Goal: Task Accomplishment & Management: Manage account settings

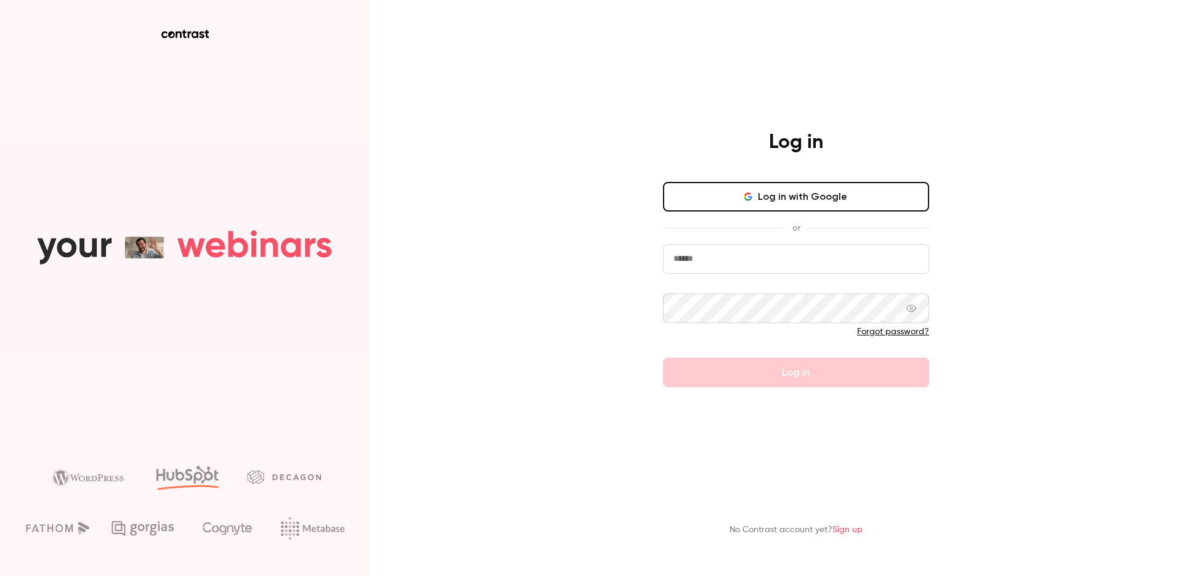
click at [741, 261] on input "email" at bounding box center [796, 259] width 266 height 30
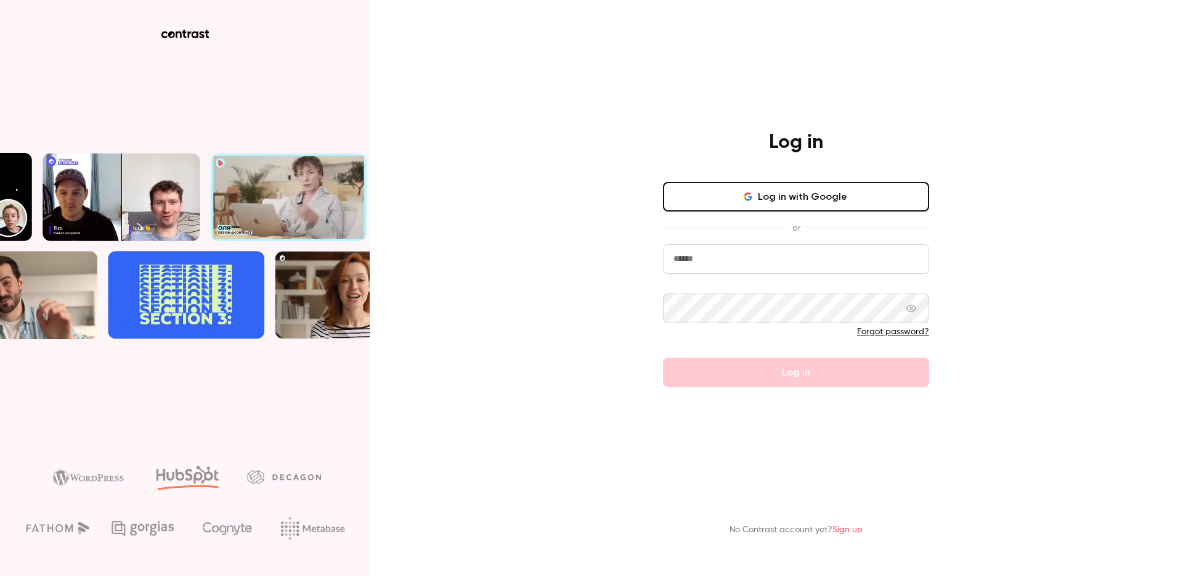
click at [788, 205] on button "Log in with Google" at bounding box center [796, 197] width 266 height 30
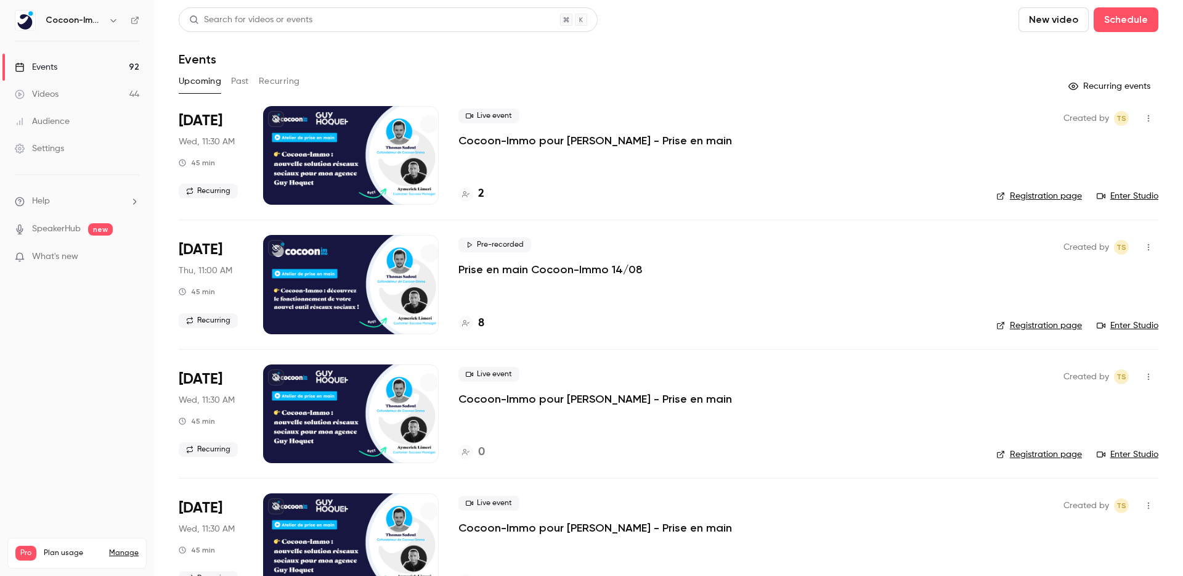
click at [521, 143] on p "Cocoon-Immo pour [PERSON_NAME] - Prise en main" at bounding box center [595, 140] width 274 height 15
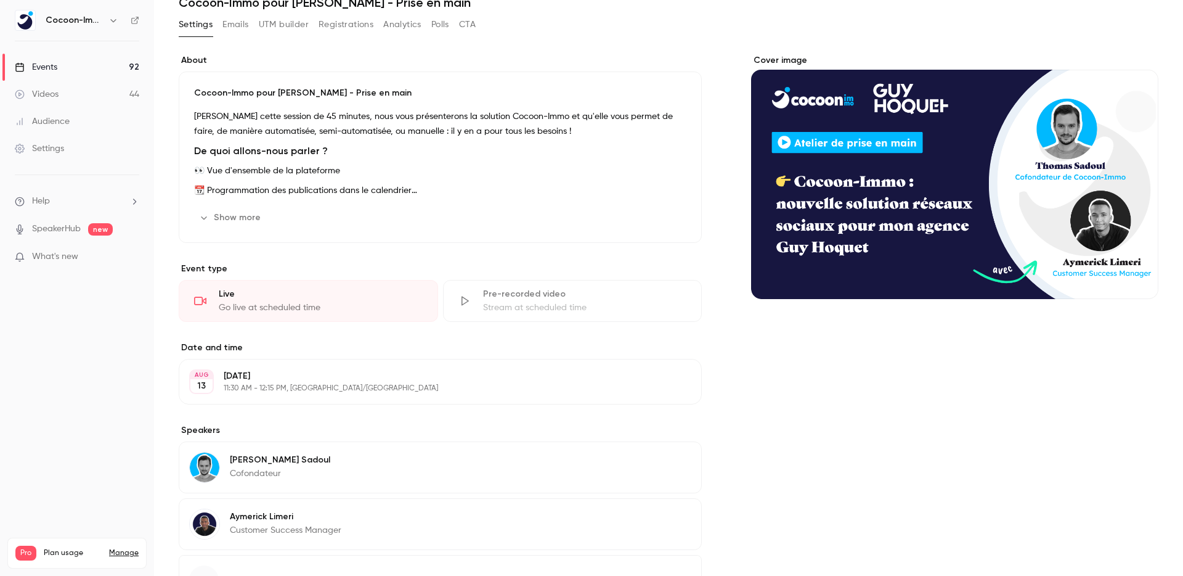
scroll to position [97, 0]
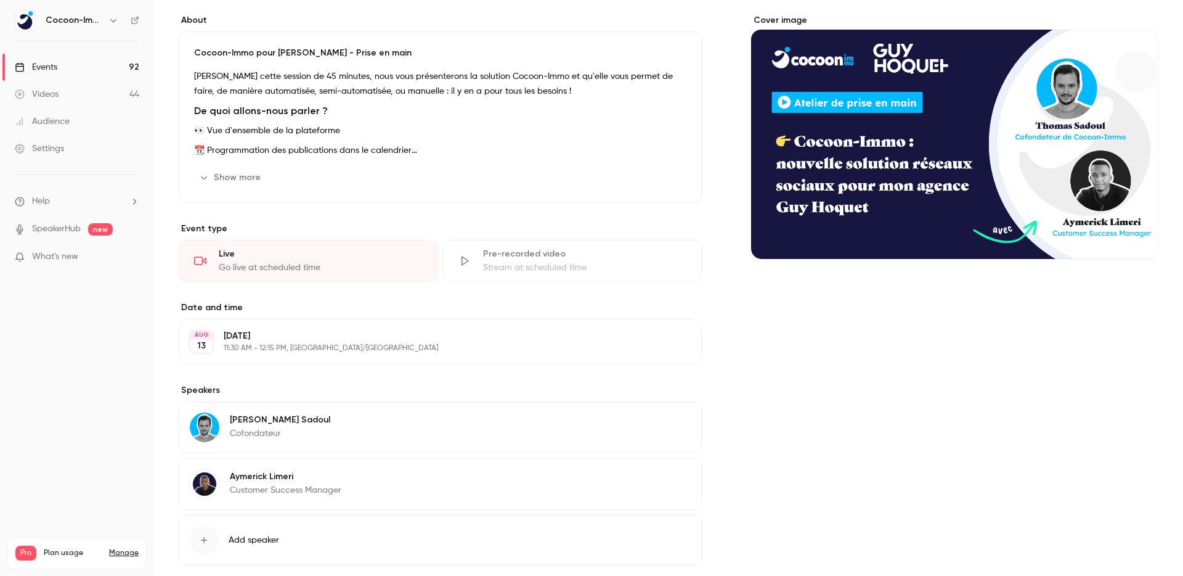
click at [545, 259] on div "Pre-recorded video" at bounding box center [585, 254] width 204 height 12
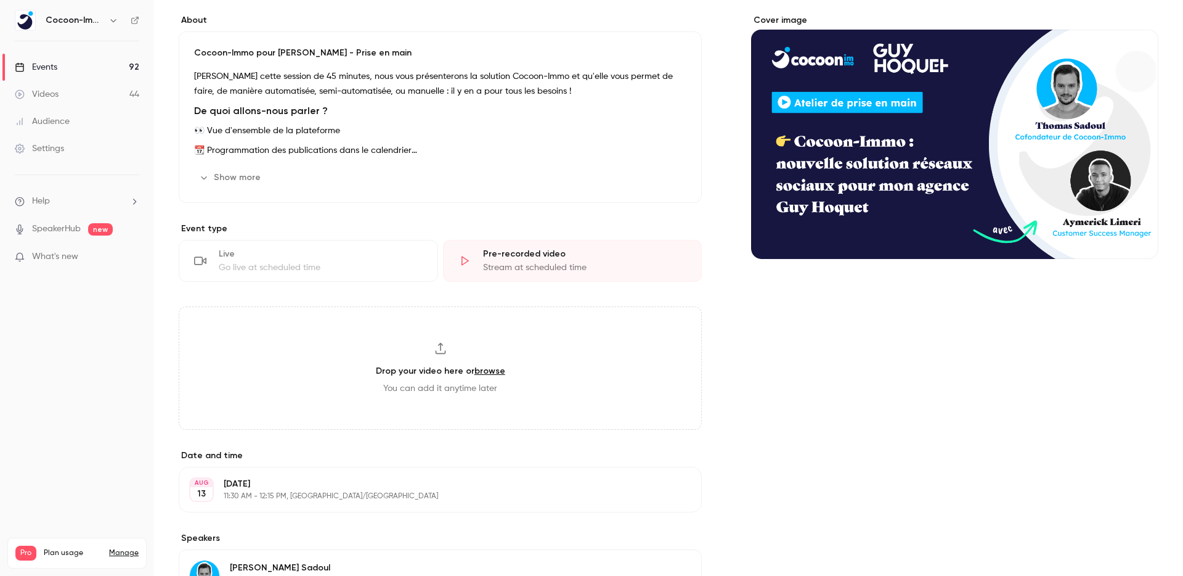
click at [389, 261] on div "Go live at scheduled time" at bounding box center [321, 267] width 204 height 12
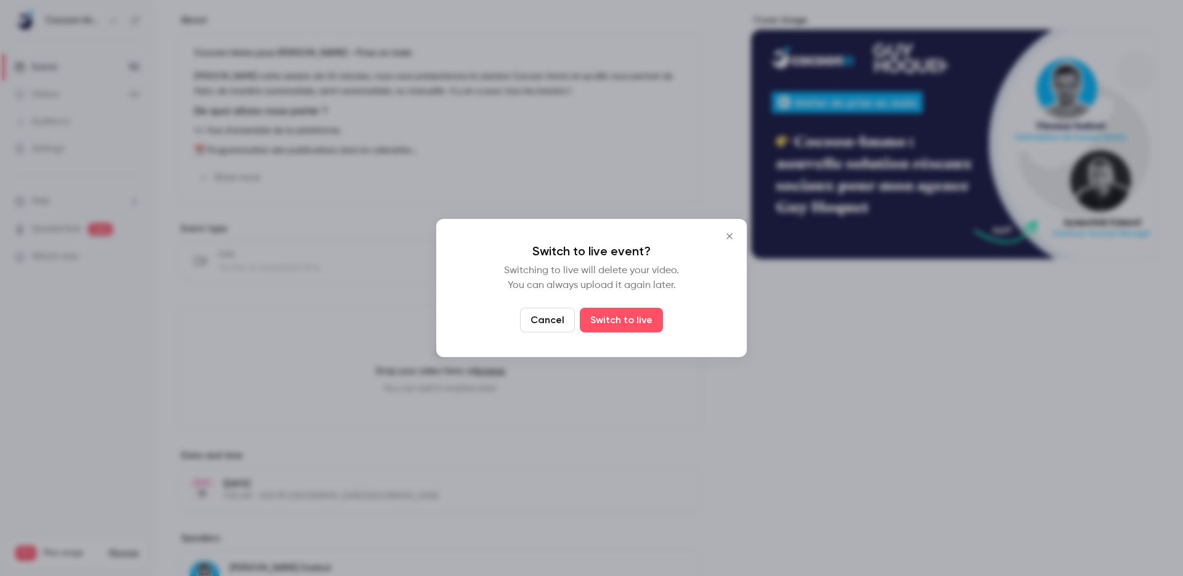
click at [738, 235] on button "Close" at bounding box center [729, 236] width 25 height 25
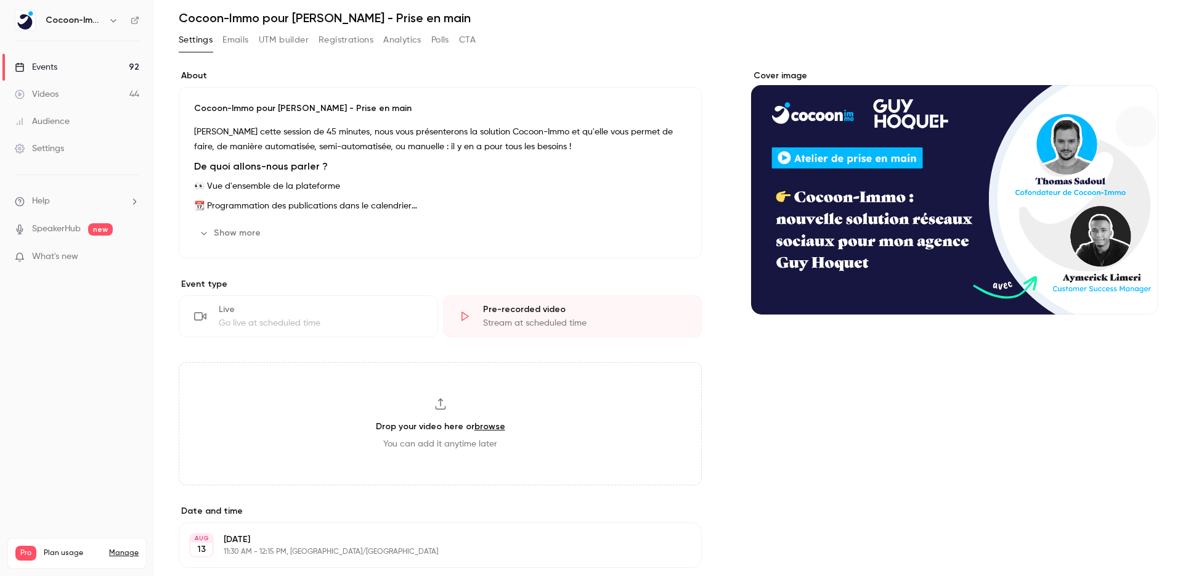
scroll to position [0, 0]
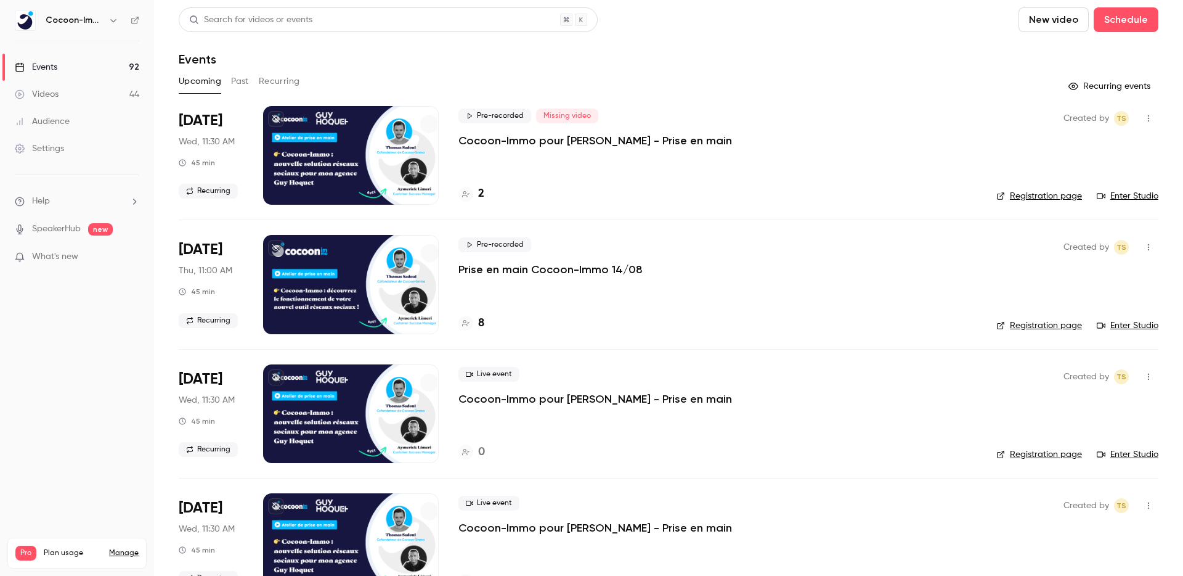
click at [506, 139] on p "Cocoon-Immo pour [PERSON_NAME] - Prise en main" at bounding box center [595, 140] width 274 height 15
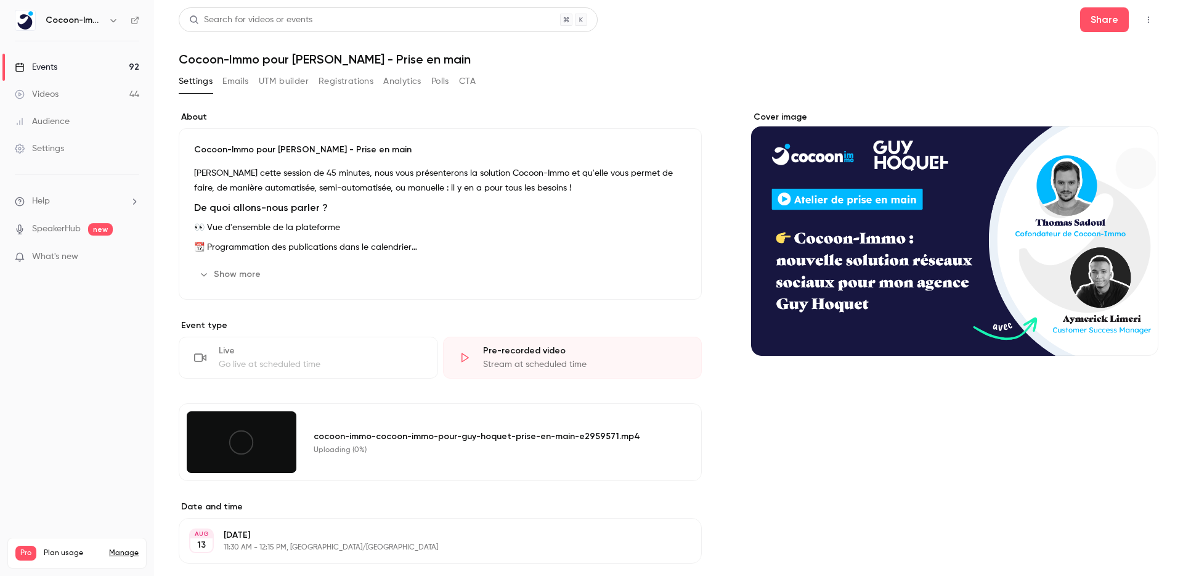
click at [755, 431] on div "Cover image" at bounding box center [954, 457] width 407 height 693
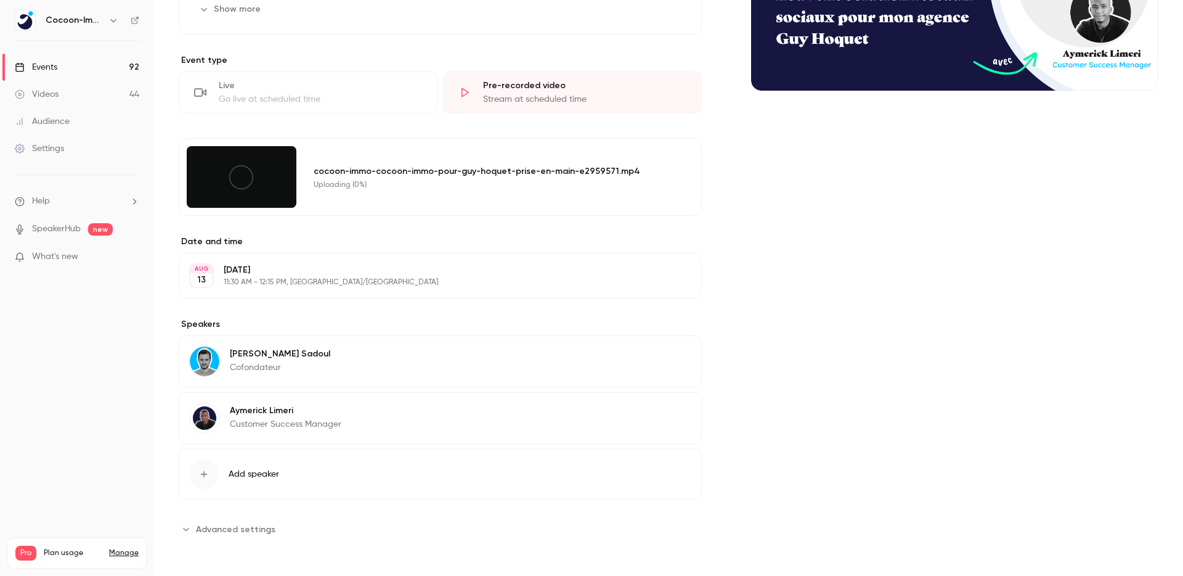
click at [755, 431] on div "Cover image" at bounding box center [954, 192] width 407 height 693
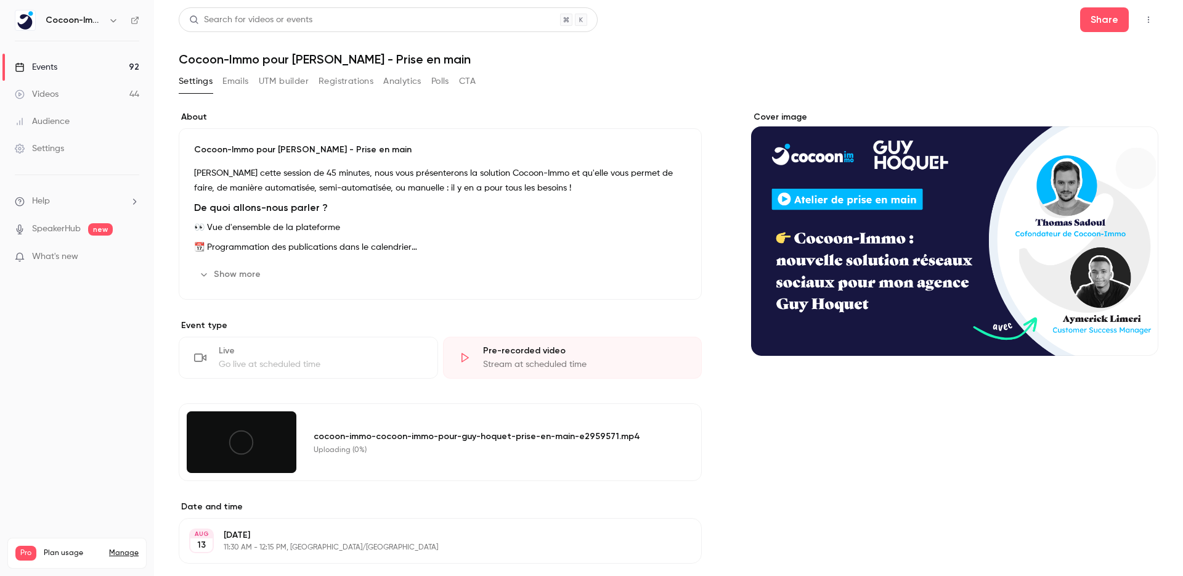
click at [755, 431] on div "Cover image" at bounding box center [954, 457] width 407 height 693
click at [242, 444] on icon at bounding box center [241, 442] width 28 height 28
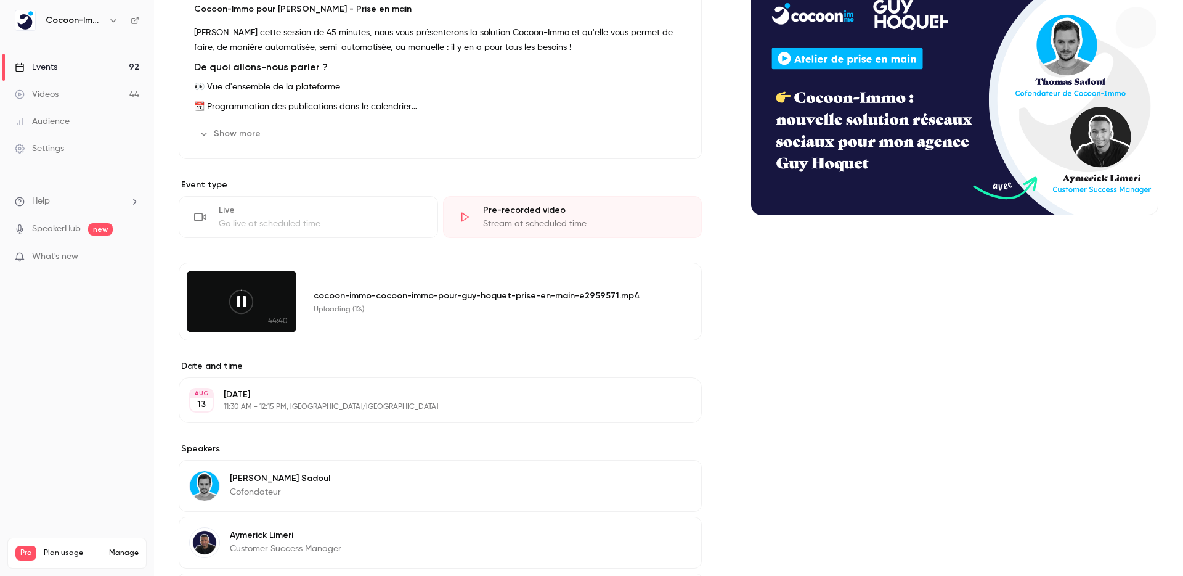
scroll to position [35, 0]
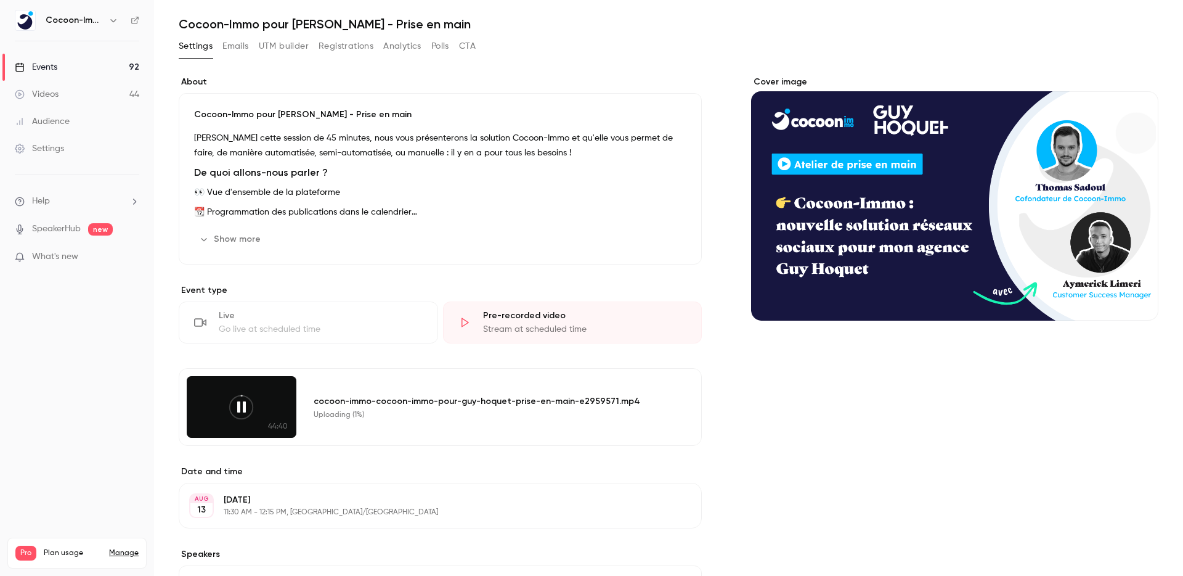
click at [295, 359] on section "Event type Live Go live at scheduled time Pre-recorded video Stream at schedule…" at bounding box center [440, 364] width 523 height 161
click at [788, 386] on div "Cover image" at bounding box center [954, 422] width 407 height 693
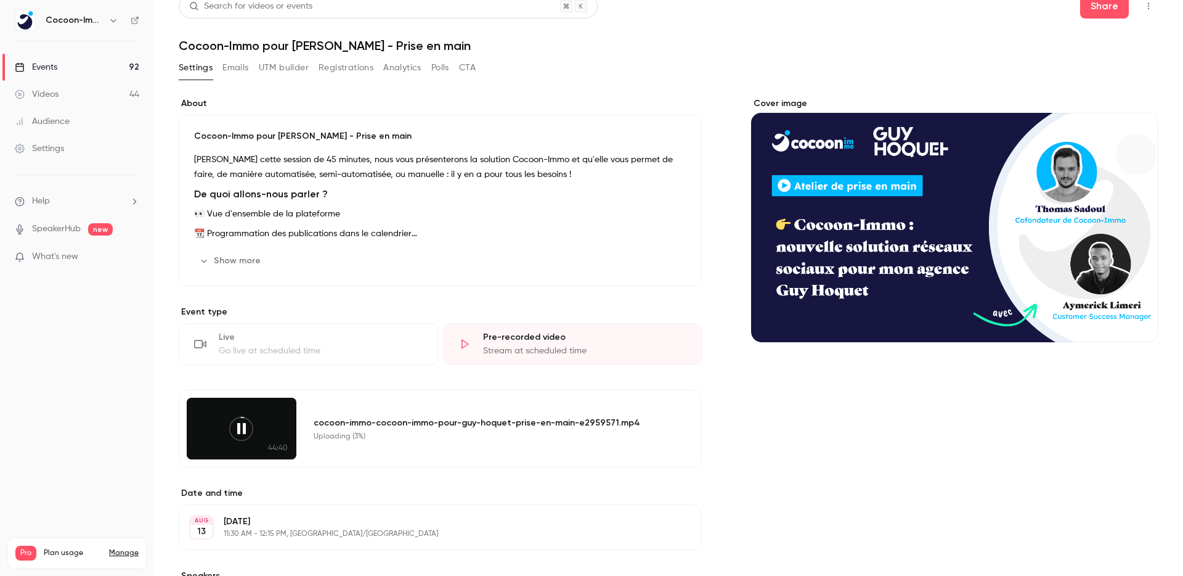
scroll to position [0, 0]
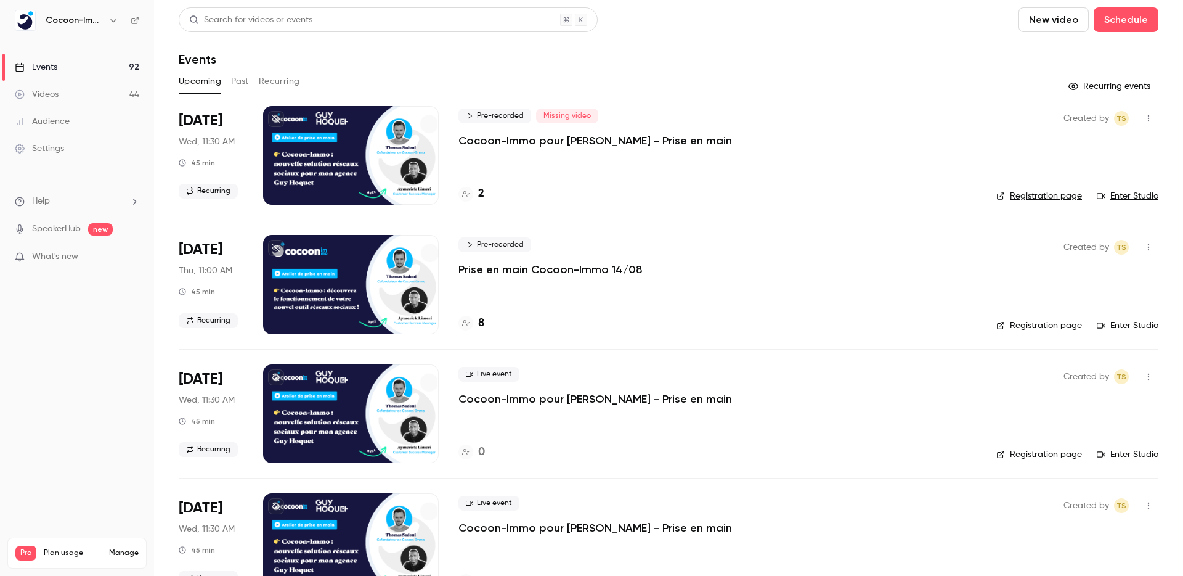
click at [536, 266] on p "Prise en main Cocoon-Immo 14/08" at bounding box center [550, 269] width 184 height 15
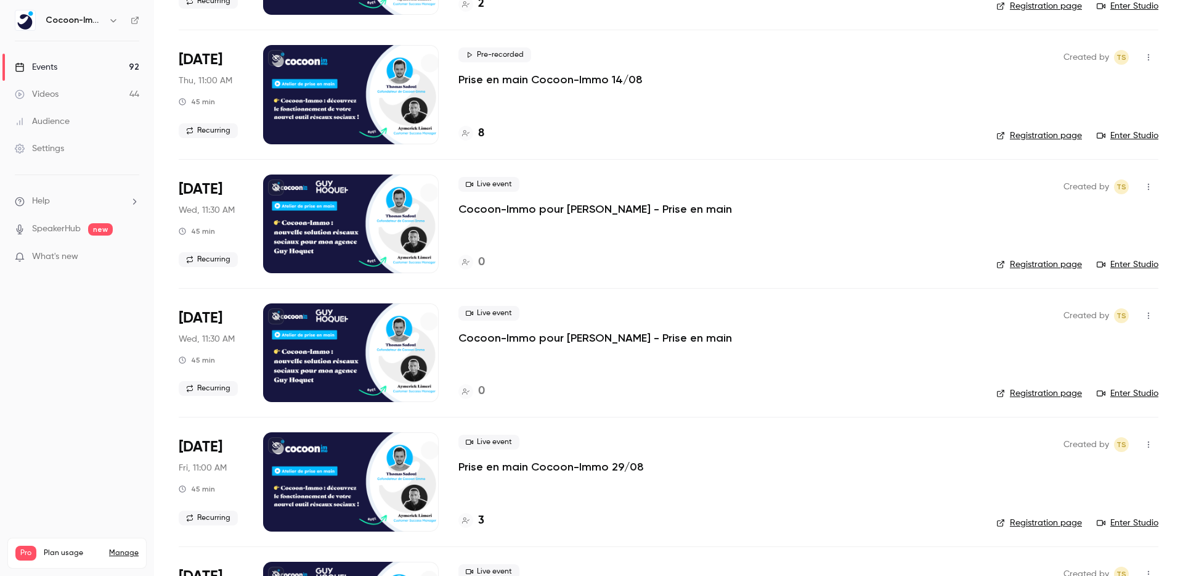
scroll to position [182, 0]
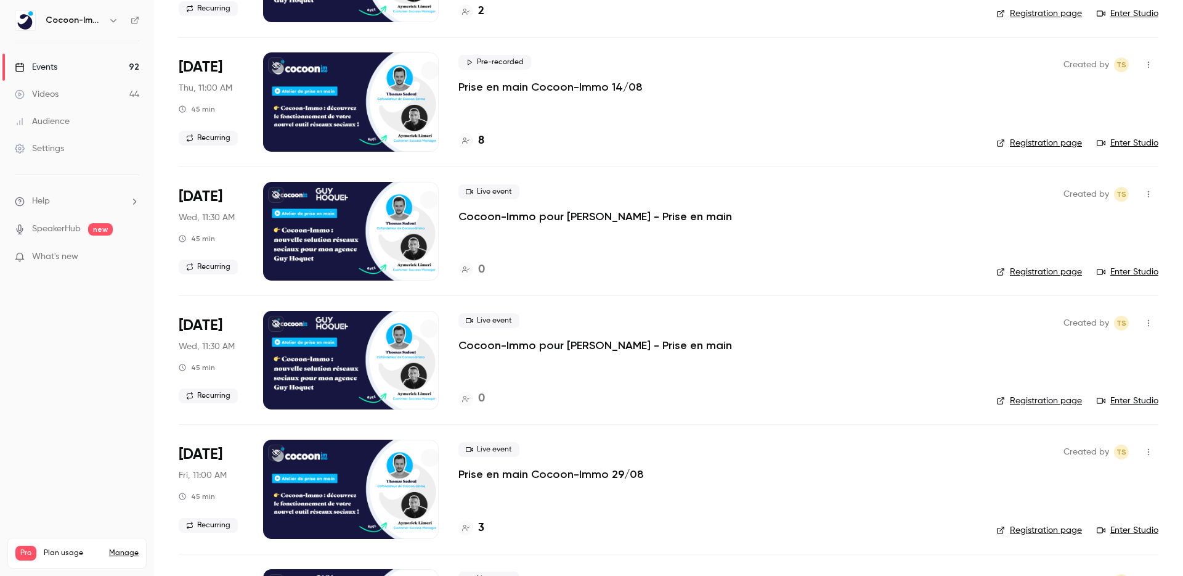
click at [553, 214] on p "Cocoon-Immo pour [PERSON_NAME] - Prise en main" at bounding box center [595, 216] width 274 height 15
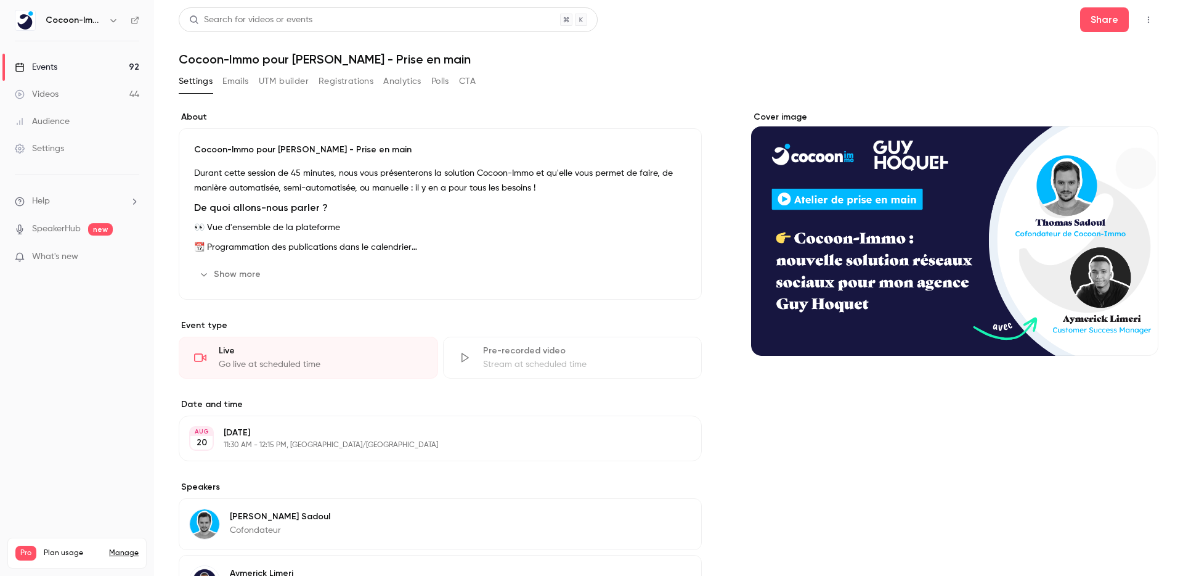
click at [1158, 15] on main "Search for videos or events Share Cocoon-Immo pour Guy Hoquet - Prise en main S…" at bounding box center [668, 288] width 1029 height 576
click at [1155, 15] on button "button" at bounding box center [1149, 20] width 20 height 20
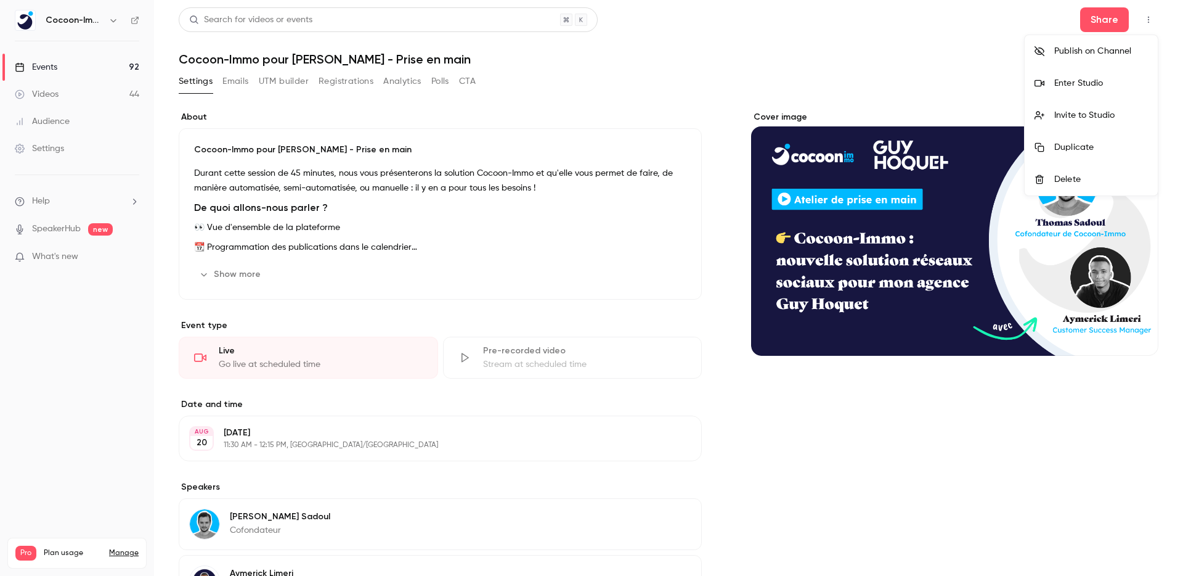
click at [1062, 184] on div "Delete" at bounding box center [1101, 179] width 94 height 12
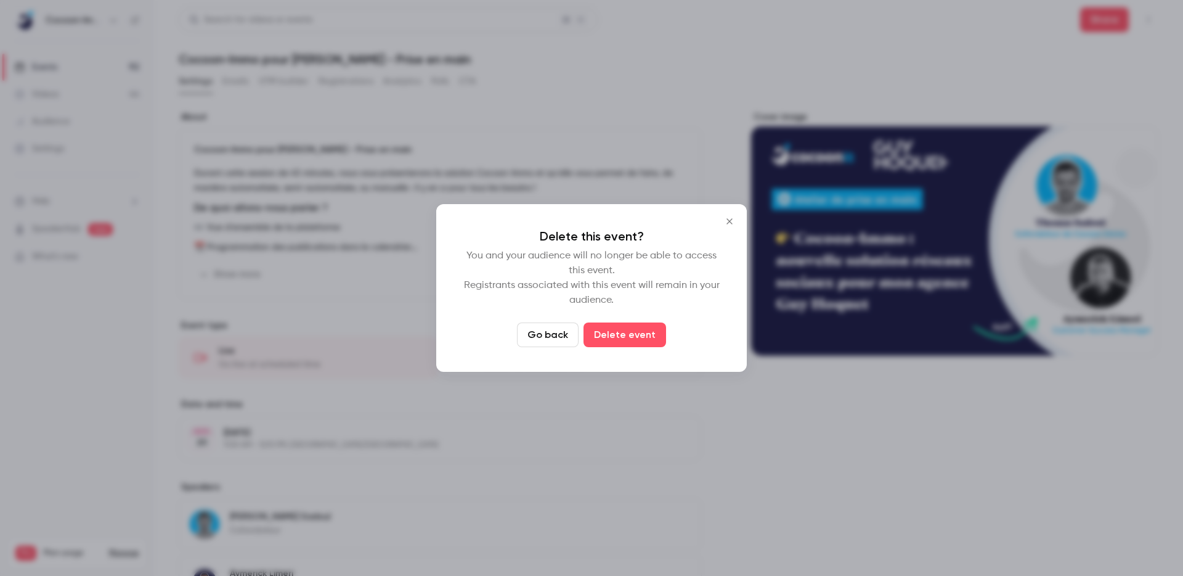
click at [731, 218] on icon "Close" at bounding box center [729, 221] width 15 height 10
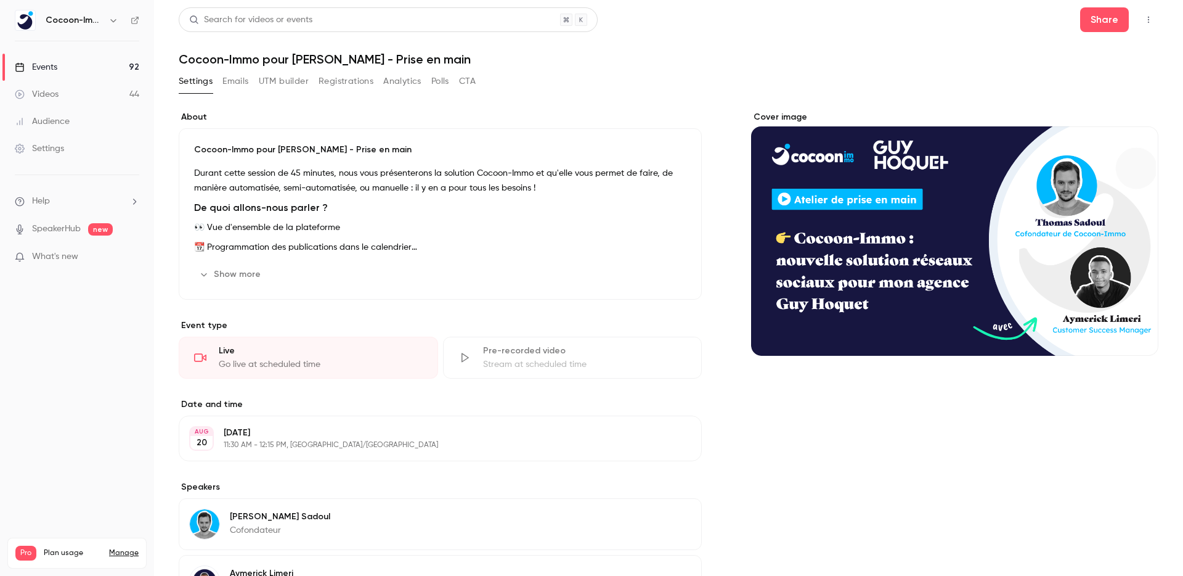
click at [338, 82] on button "Registrations" at bounding box center [346, 81] width 55 height 20
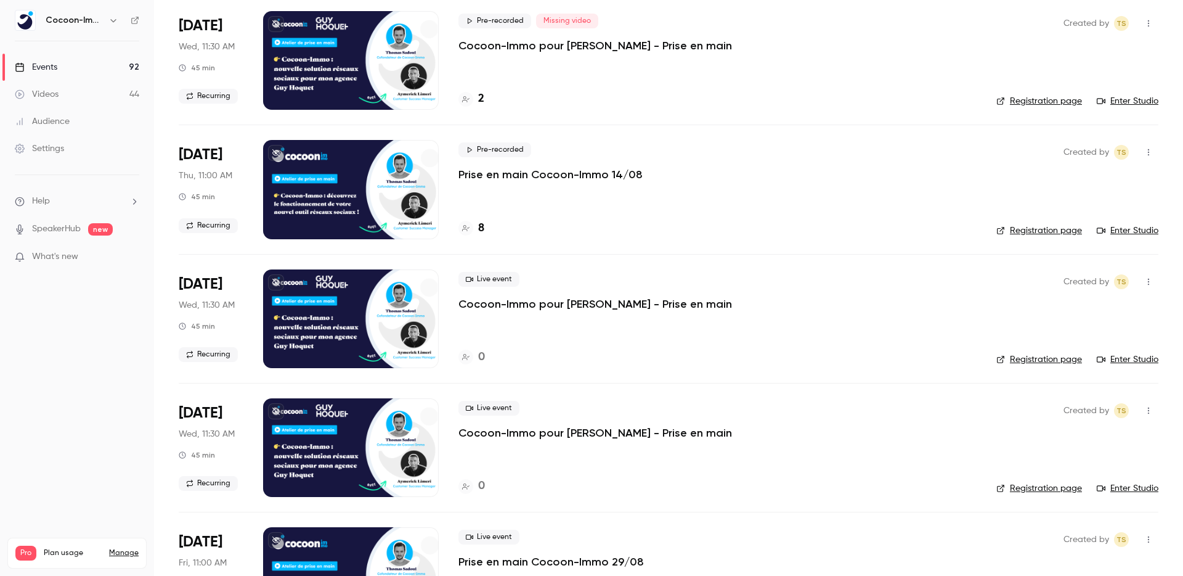
scroll to position [105, 0]
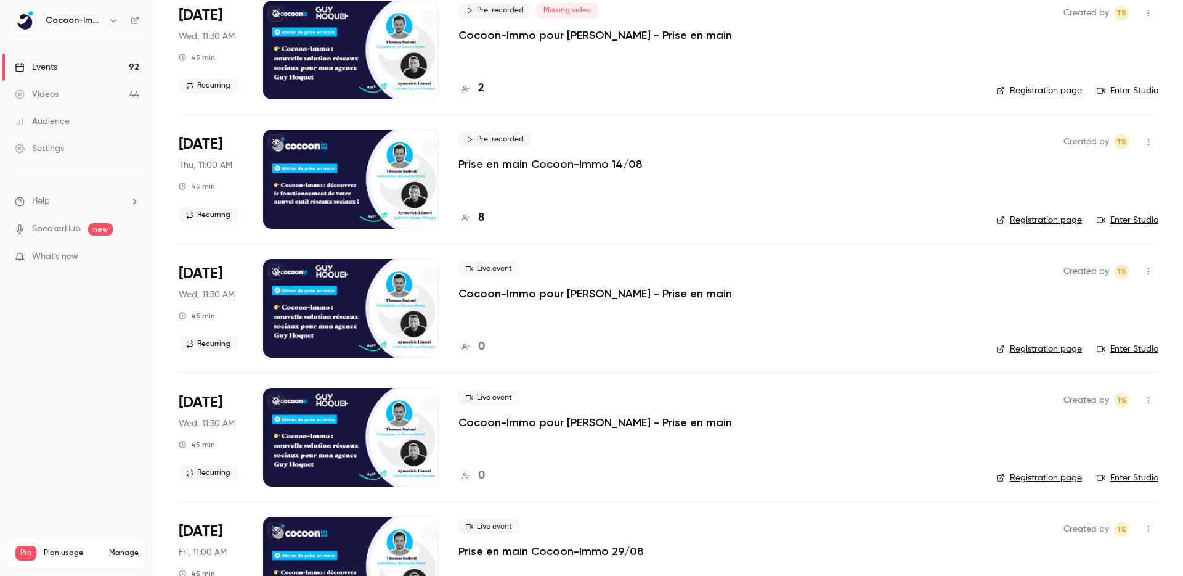
click at [647, 295] on p "Cocoon-Immo pour [PERSON_NAME] - Prise en main" at bounding box center [595, 293] width 274 height 15
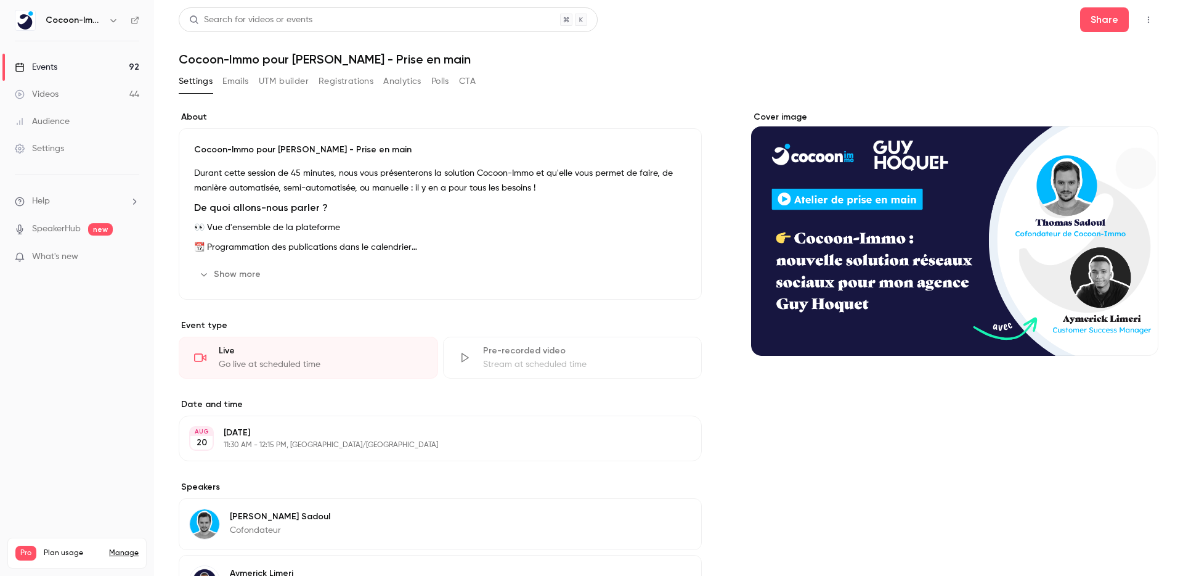
click at [1147, 24] on button "button" at bounding box center [1149, 20] width 20 height 20
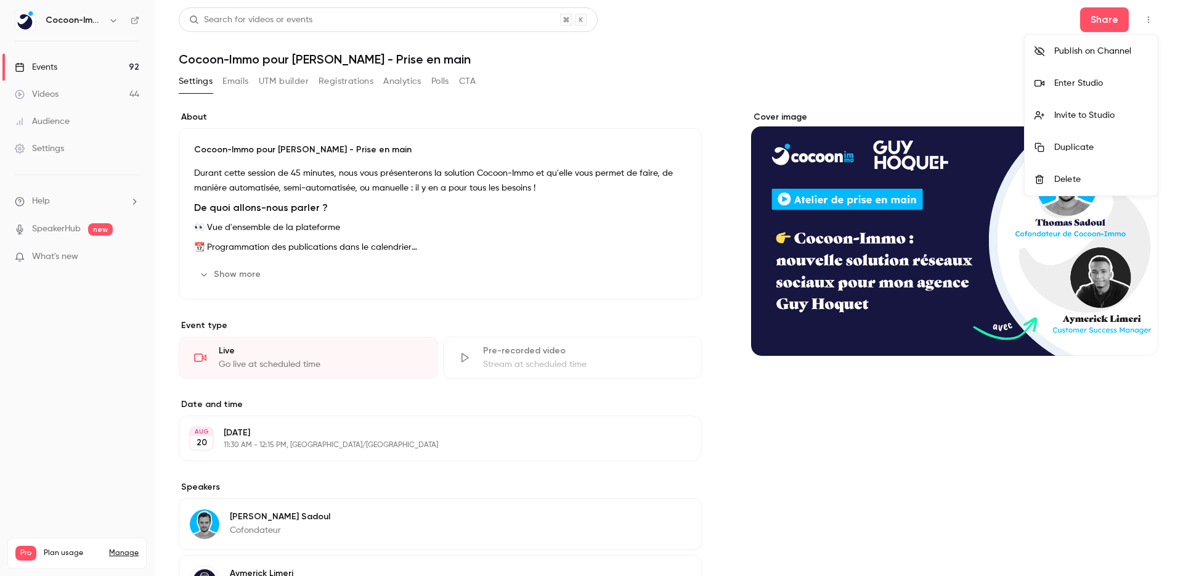
click at [1069, 173] on div "Delete" at bounding box center [1101, 179] width 94 height 12
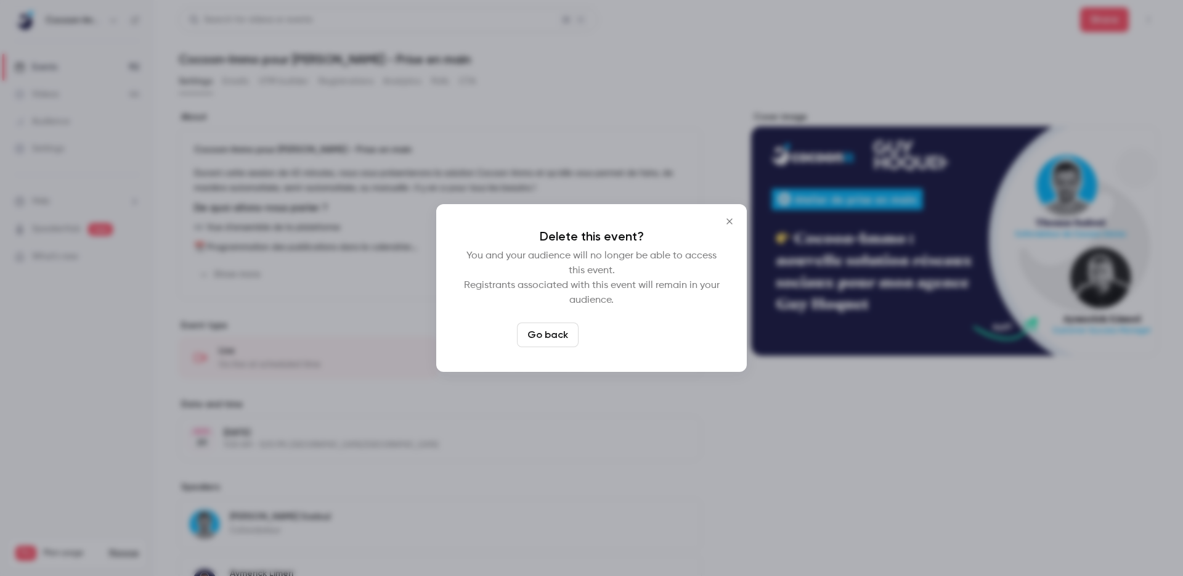
click at [620, 332] on button "Delete event" at bounding box center [625, 334] width 83 height 25
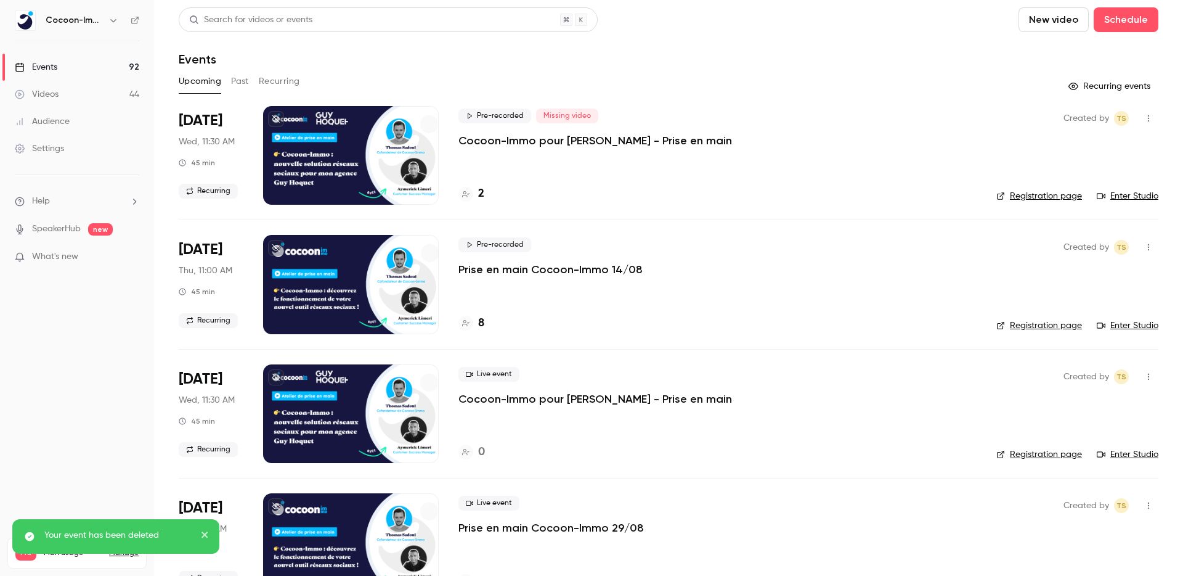
click at [820, 56] on div "Events" at bounding box center [669, 59] width 980 height 15
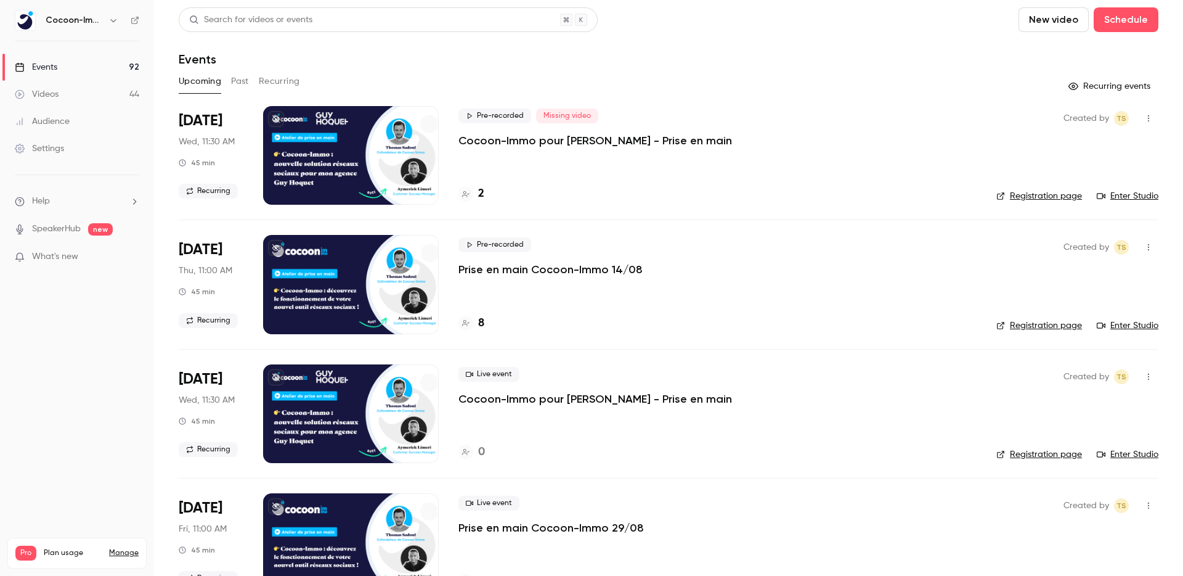
click at [599, 142] on p "Cocoon-Immo pour [PERSON_NAME] - Prise en main" at bounding box center [595, 140] width 274 height 15
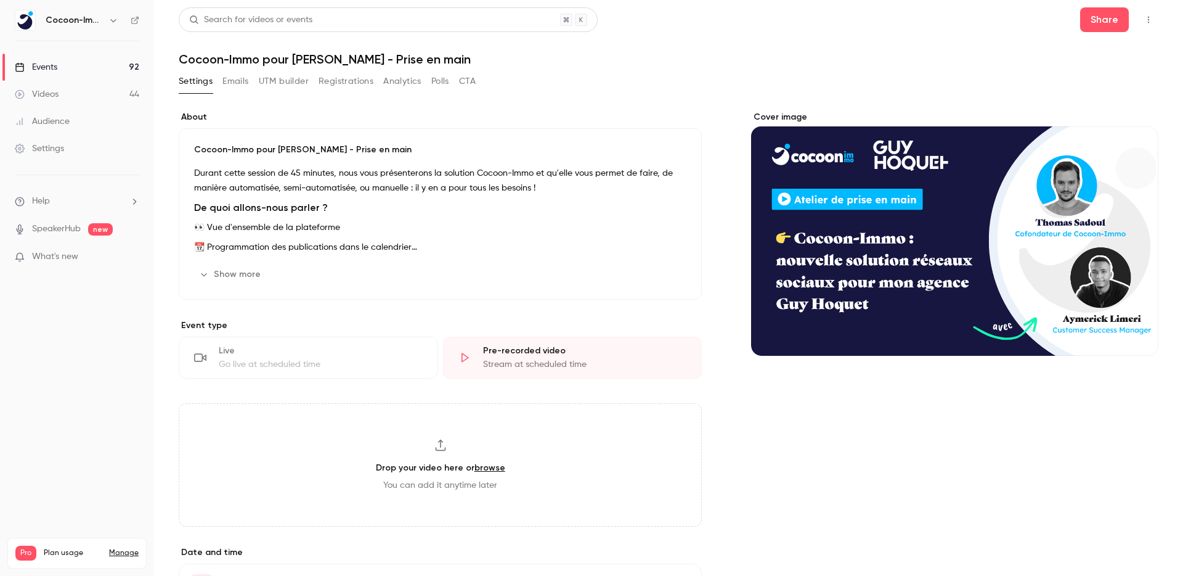
click at [355, 85] on button "Registrations" at bounding box center [346, 81] width 55 height 20
